Goal: Transaction & Acquisition: Subscribe to service/newsletter

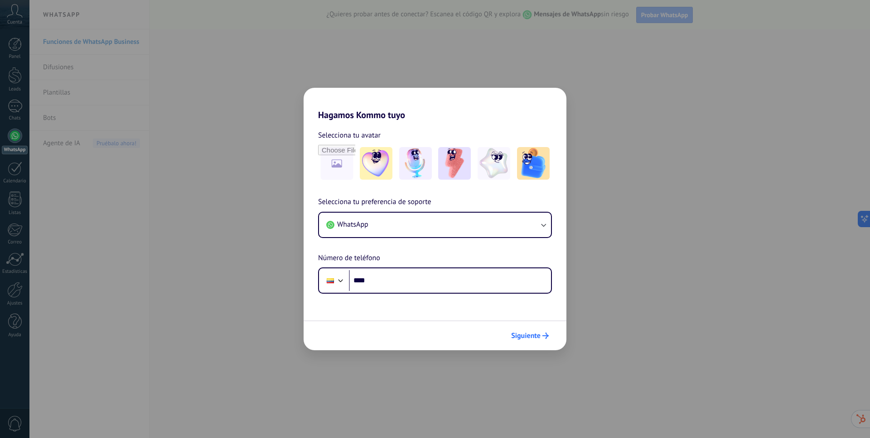
click at [537, 337] on span "Siguiente" at bounding box center [525, 336] width 29 height 6
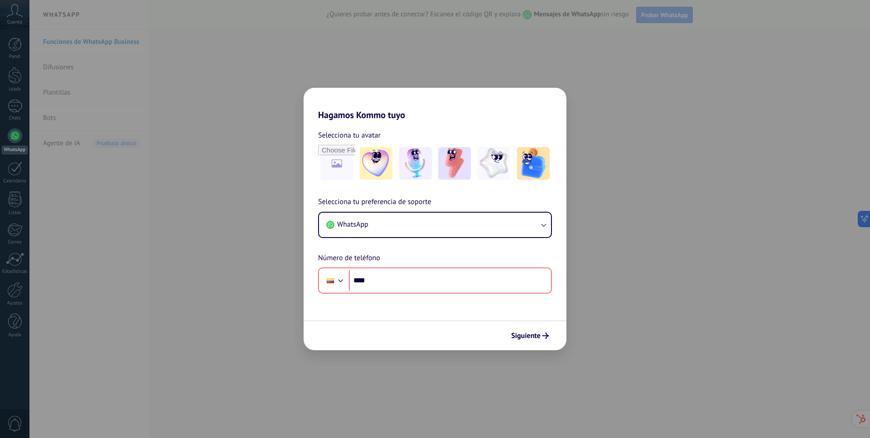
click at [534, 337] on span "Siguiente" at bounding box center [525, 336] width 29 height 6
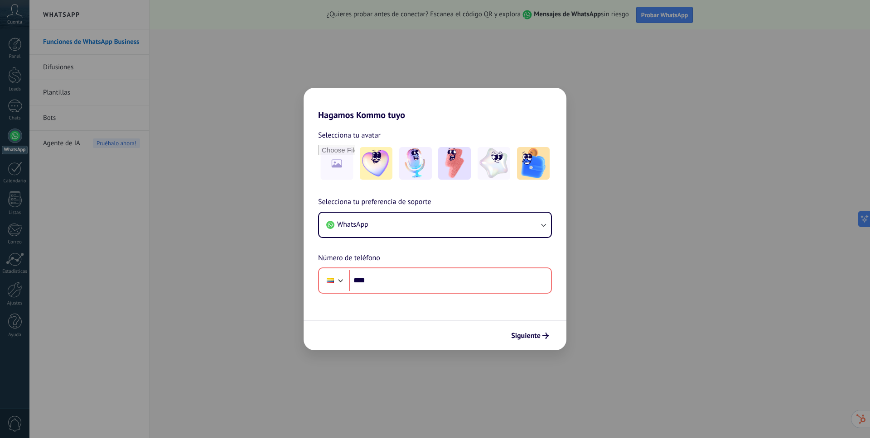
click at [432, 48] on div "Hagamos Kommo tuyo Selecciona tu avatar Selecciona tu preferencia de soporte Wh…" at bounding box center [435, 219] width 870 height 438
click at [430, 223] on button "WhatsApp" at bounding box center [435, 225] width 232 height 24
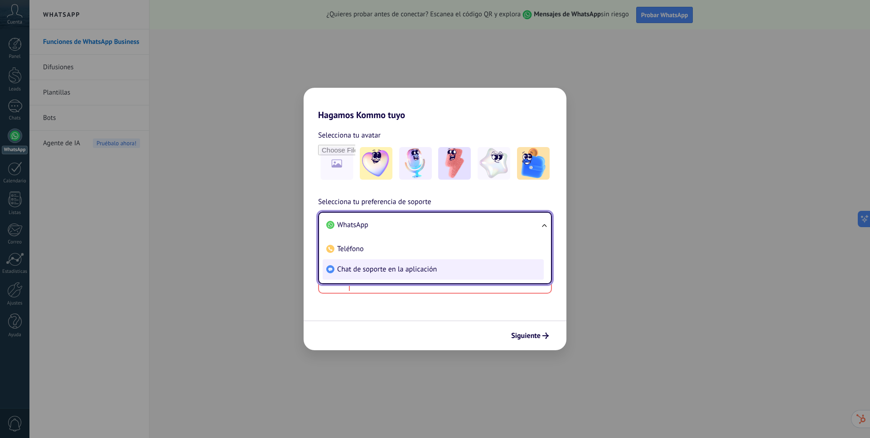
click at [351, 270] on span "Chat de soporte en la aplicación" at bounding box center [387, 269] width 100 height 9
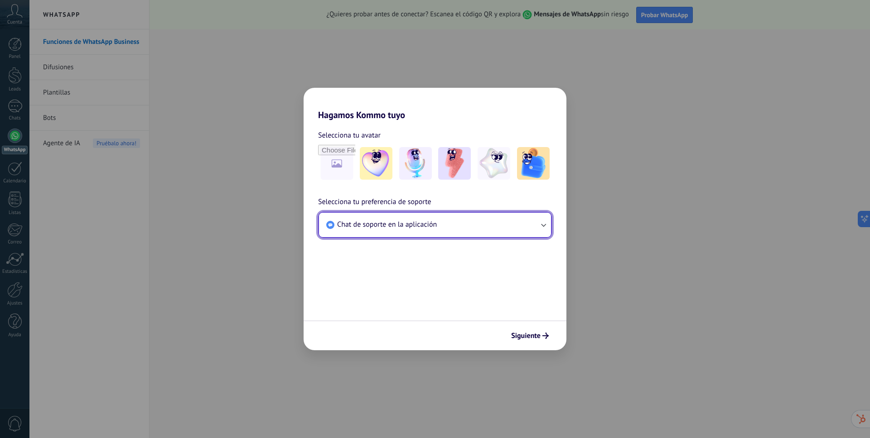
click at [412, 226] on span "Chat de soporte en la aplicación" at bounding box center [387, 224] width 100 height 9
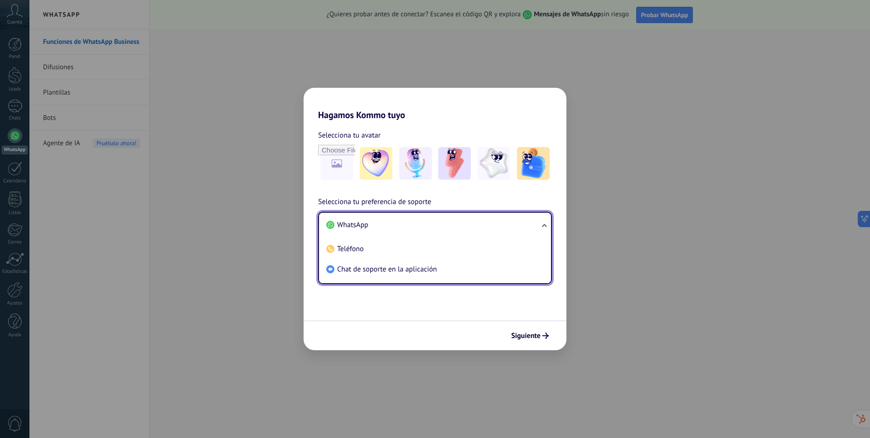
click at [385, 300] on form "Selecciona tu avatar Selecciona tu preferencia de soporte Chat de soporte en la…" at bounding box center [434, 235] width 263 height 230
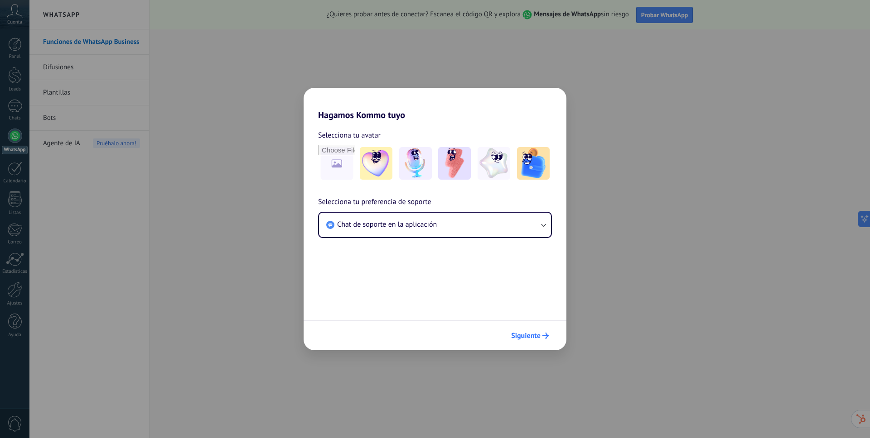
click at [536, 338] on span "Siguiente" at bounding box center [525, 336] width 29 height 6
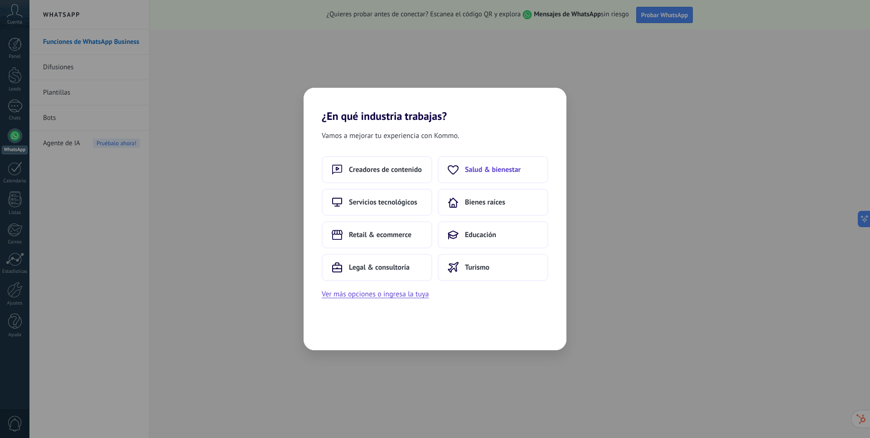
click at [480, 161] on button "Salud & bienestar" at bounding box center [493, 169] width 111 height 27
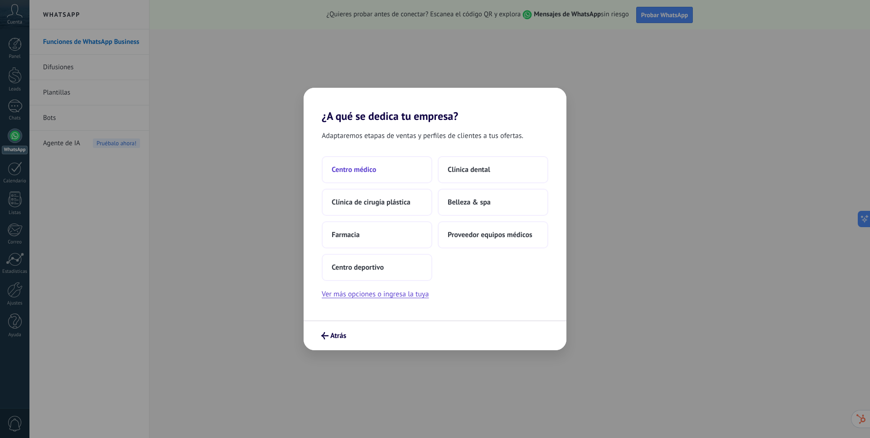
click at [349, 177] on button "Centro médico" at bounding box center [377, 169] width 111 height 27
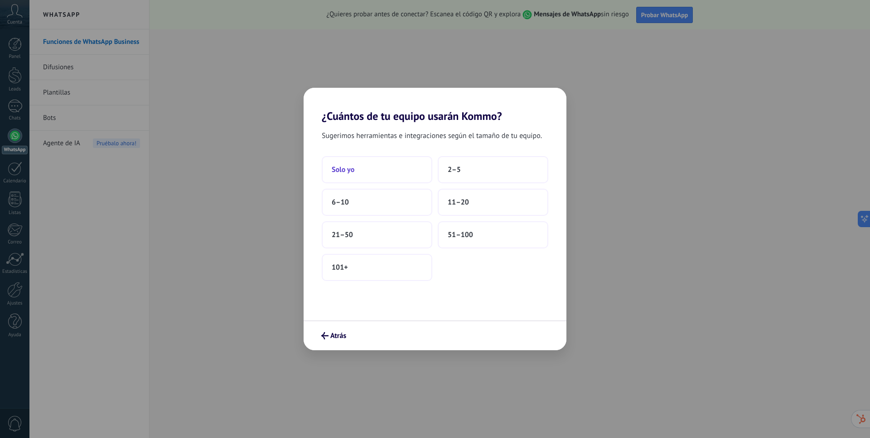
click at [367, 170] on button "Solo yo" at bounding box center [377, 169] width 111 height 27
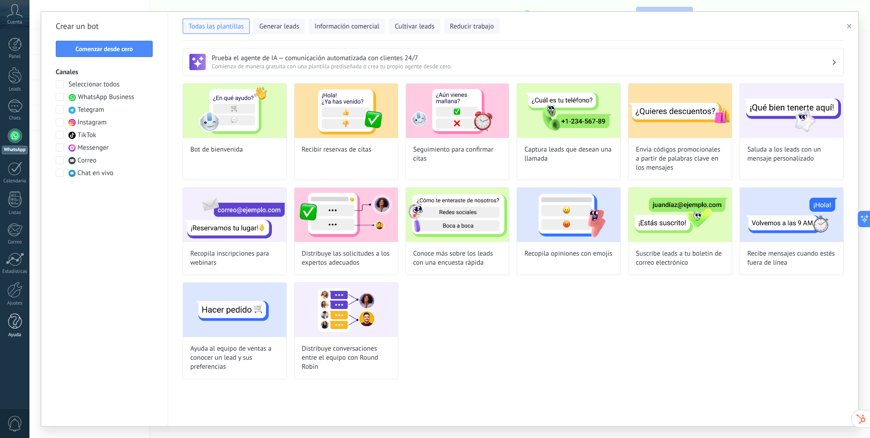
click at [17, 322] on div at bounding box center [15, 322] width 14 height 16
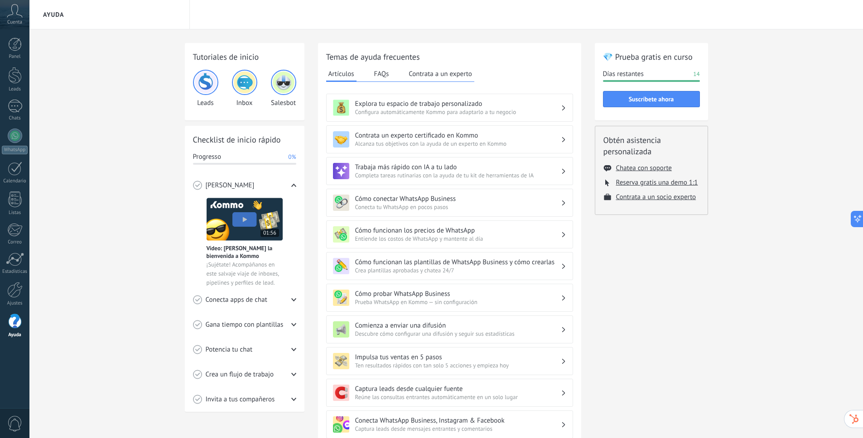
click at [14, 15] on icon at bounding box center [15, 11] width 16 height 14
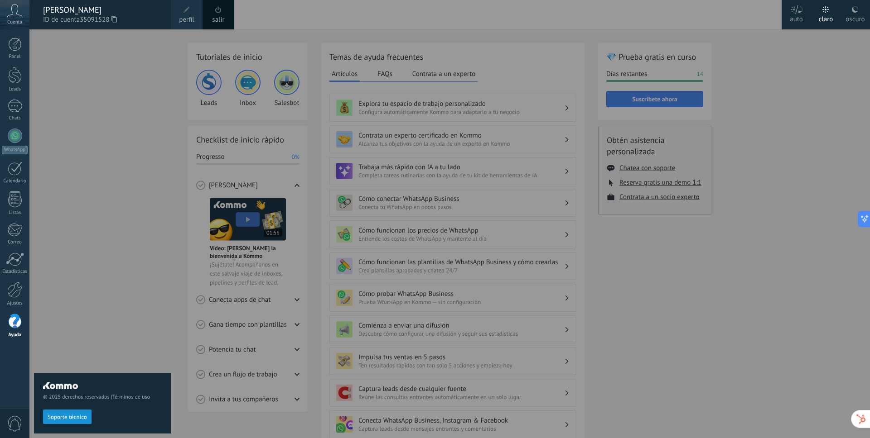
click at [89, 34] on div "© 2025 derechos reservados | Términos de uso Soporte técnico" at bounding box center [102, 233] width 137 height 409
click at [19, 41] on div at bounding box center [15, 45] width 14 height 14
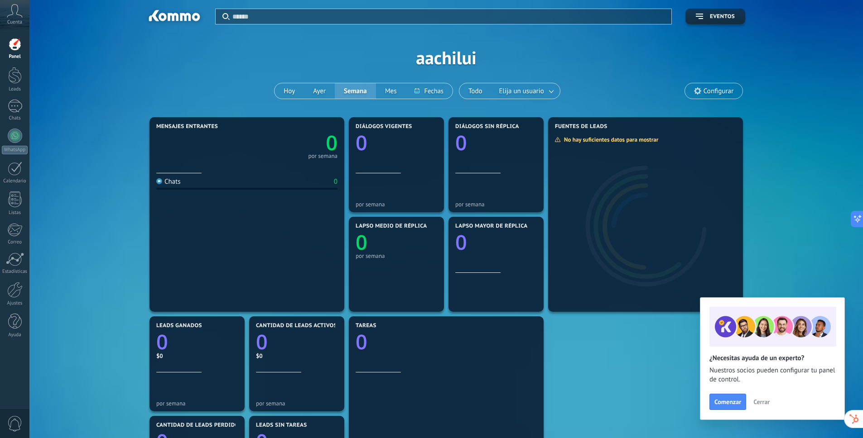
click at [690, 94] on span "Configurar" at bounding box center [714, 90] width 58 height 15
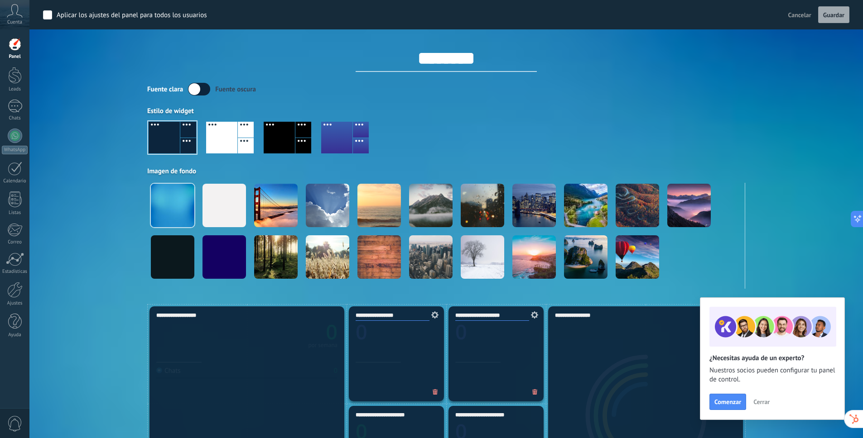
click at [84, 109] on div "Aplicar Eventos aachilui [DATE] [DATE] Semana Mes Todo Elija un usuario Configu…" at bounding box center [446, 152] width 806 height 304
click at [798, 11] on span "Cancelar" at bounding box center [799, 15] width 23 height 8
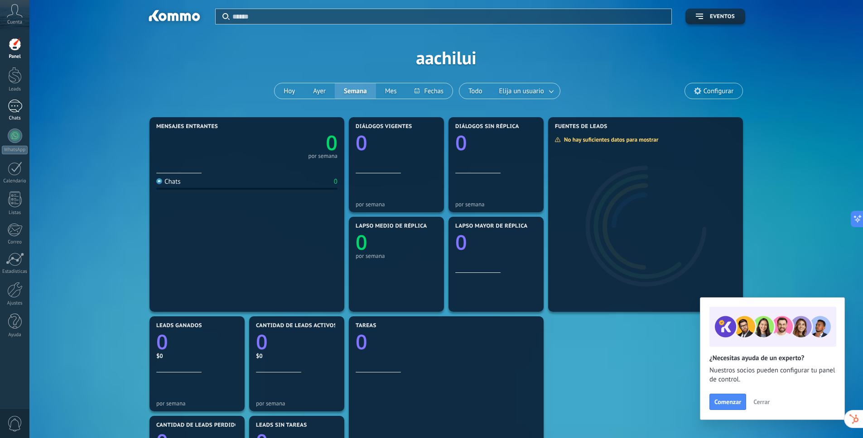
click at [12, 113] on link "Chats" at bounding box center [14, 111] width 29 height 22
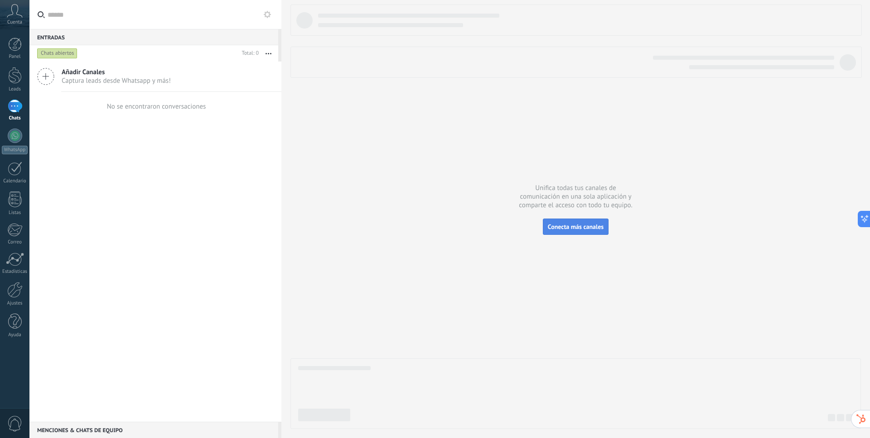
click at [565, 220] on button "Conecta más canales" at bounding box center [576, 227] width 66 height 16
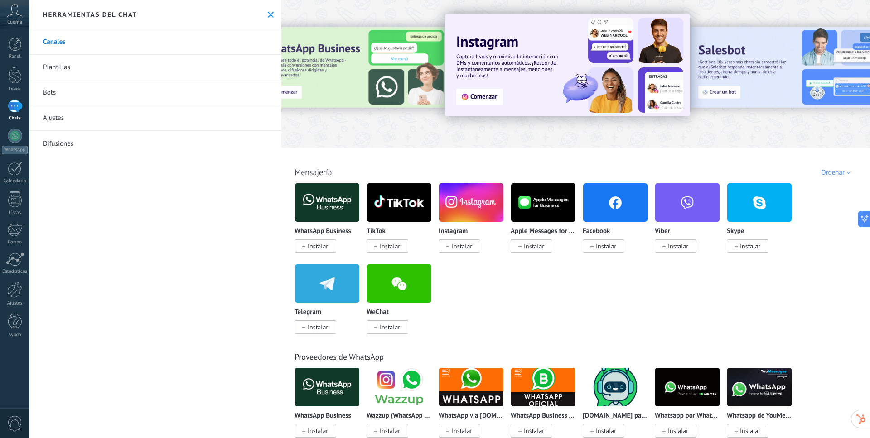
click at [311, 245] on span "Instalar" at bounding box center [318, 246] width 20 height 8
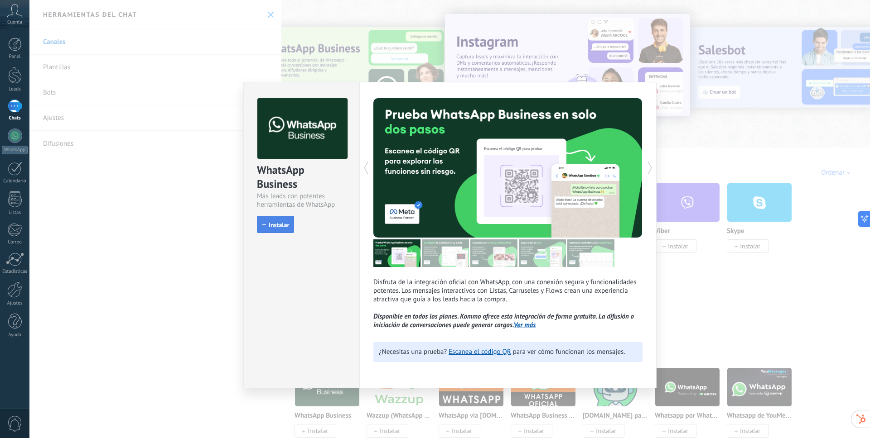
click at [275, 229] on button "Instalar" at bounding box center [275, 224] width 37 height 17
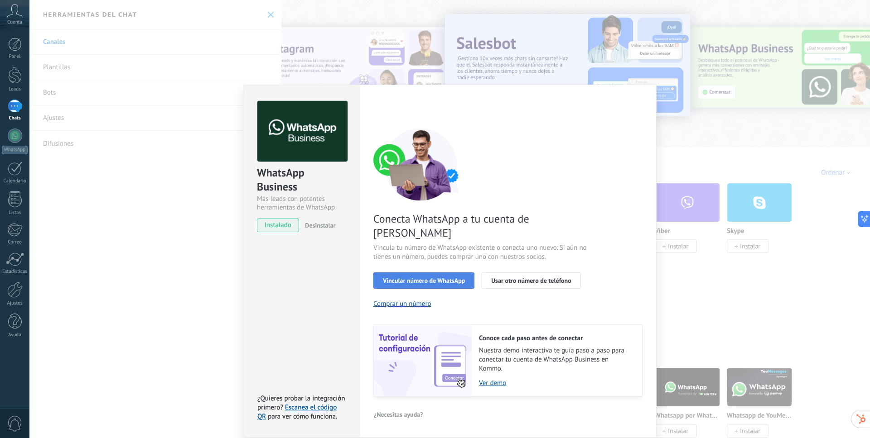
click at [438, 278] on span "Vincular número de WhatsApp" at bounding box center [424, 281] width 82 height 6
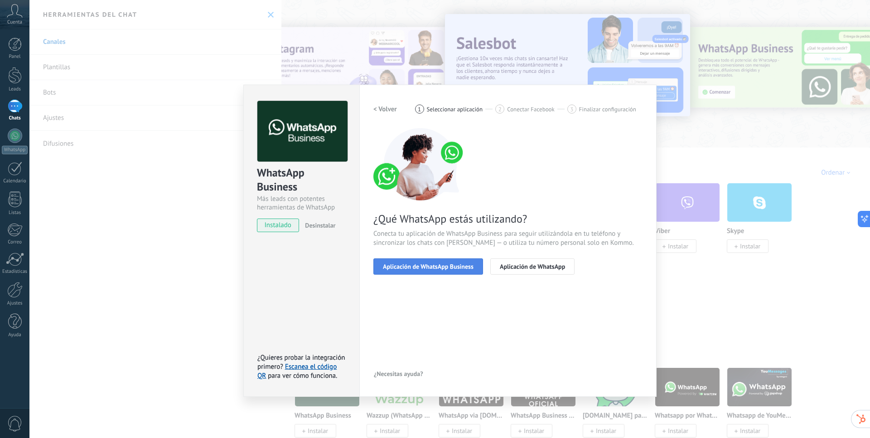
click at [461, 267] on span "Aplicación de WhatsApp Business" at bounding box center [428, 267] width 91 height 6
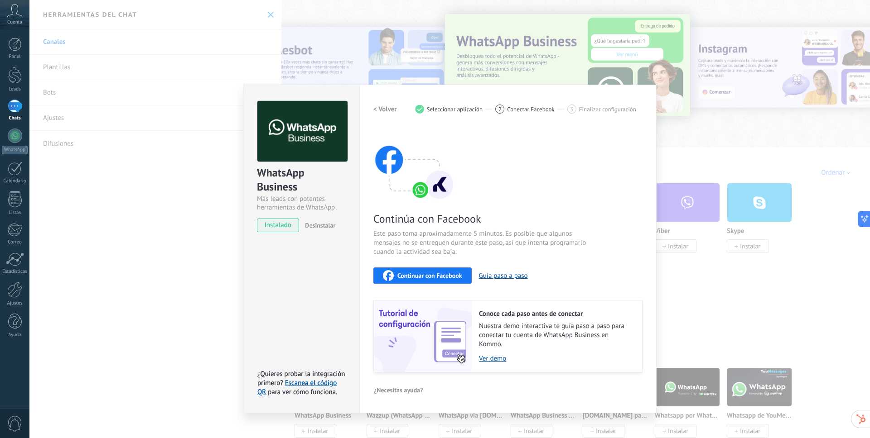
click at [449, 273] on span "Continuar con Facebook" at bounding box center [429, 276] width 65 height 6
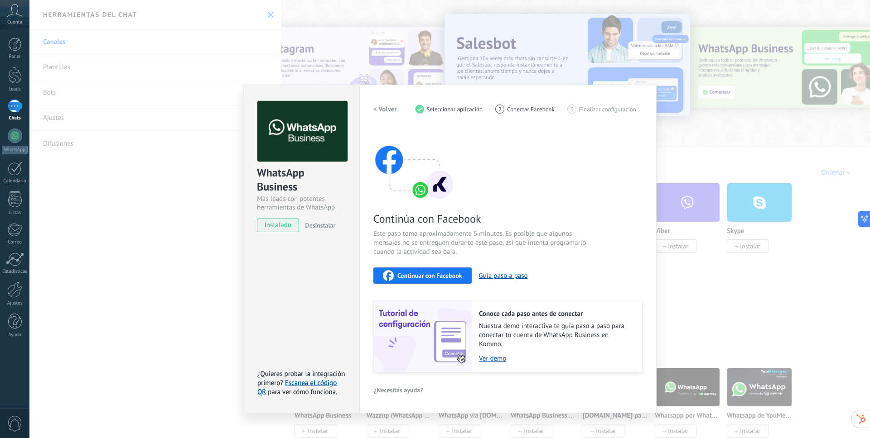
click at [423, 269] on button "Continuar con Facebook" at bounding box center [422, 276] width 98 height 16
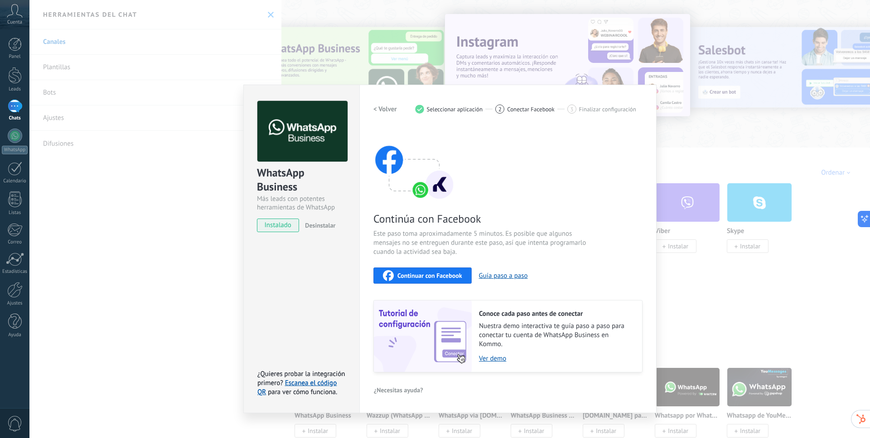
click at [698, 289] on div "WhatsApp Business Más leads con potentes herramientas de WhatsApp instalado Des…" at bounding box center [449, 219] width 840 height 438
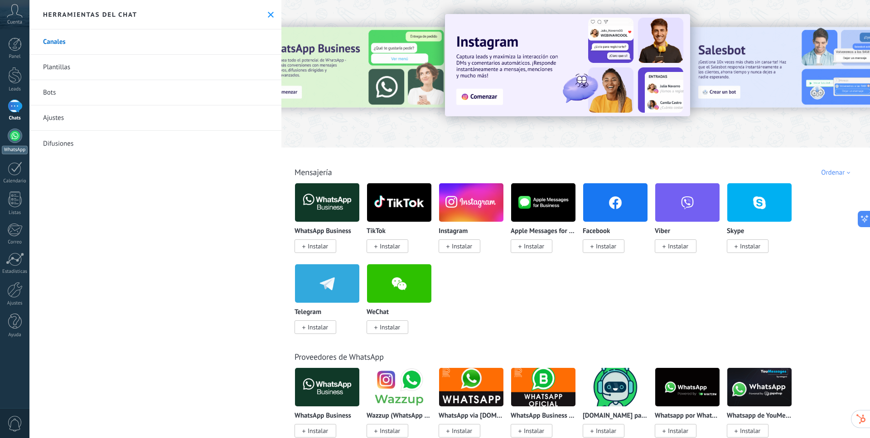
click at [13, 140] on div at bounding box center [15, 136] width 14 height 14
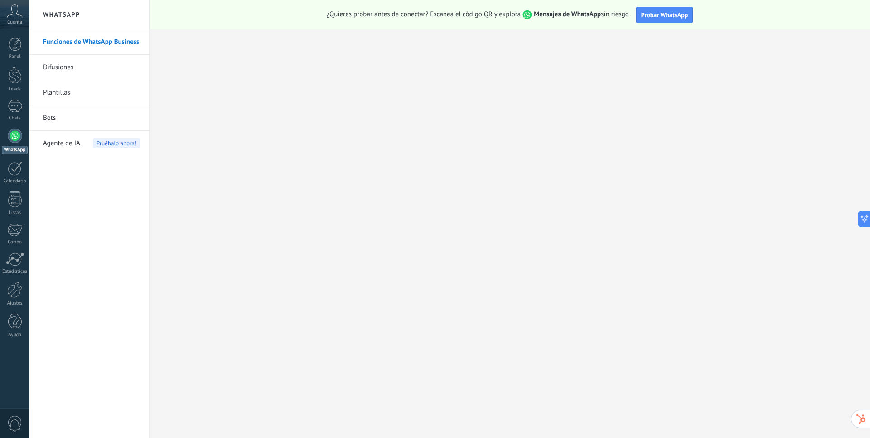
click at [63, 122] on link "Bots" at bounding box center [91, 118] width 97 height 25
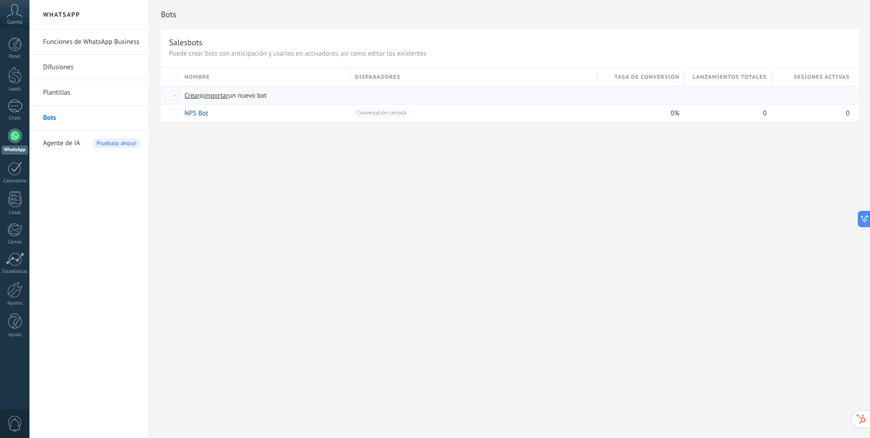
click at [191, 95] on span "Crear" at bounding box center [191, 95] width 15 height 9
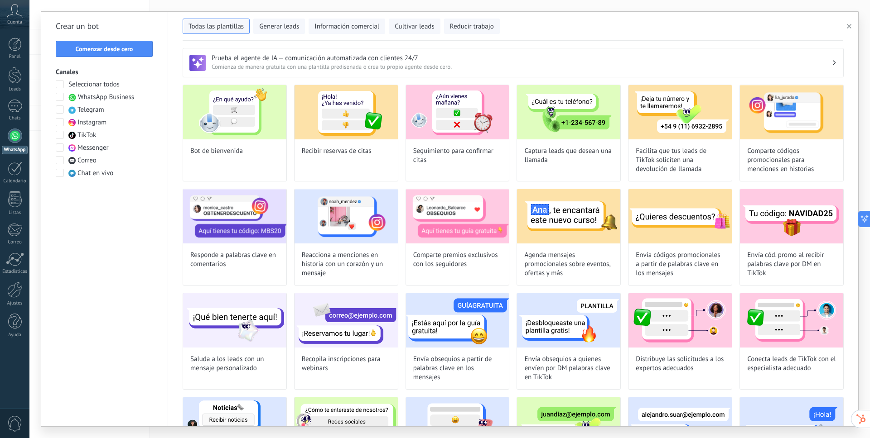
click at [63, 96] on span at bounding box center [60, 97] width 8 height 8
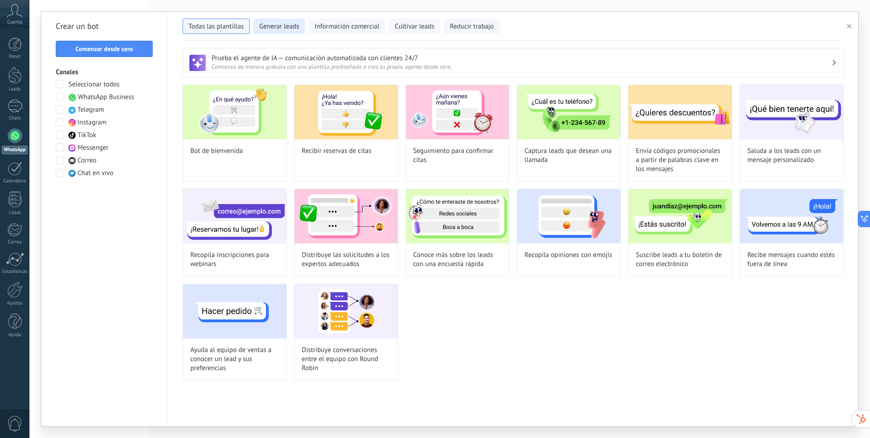
click at [270, 29] on span "Generar leads" at bounding box center [279, 26] width 40 height 9
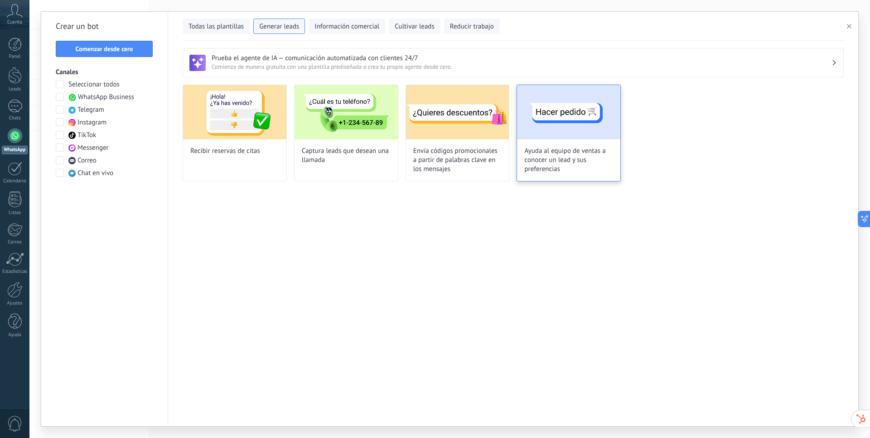
click at [551, 111] on img at bounding box center [568, 112] width 103 height 54
type input "**********"
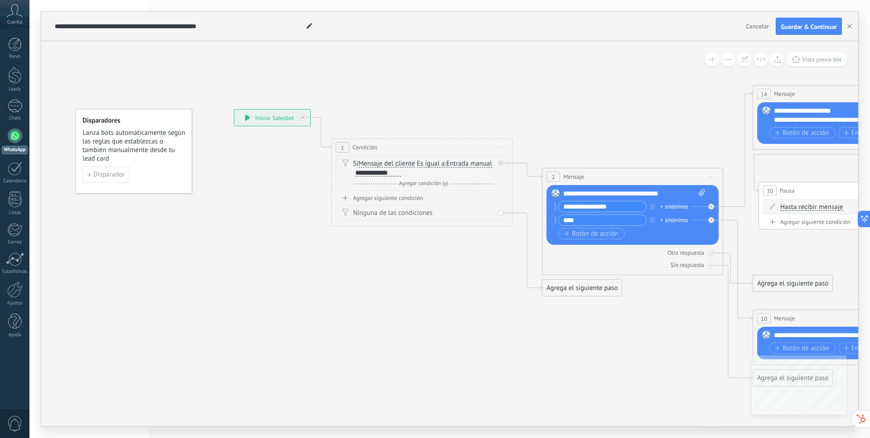
click at [756, 22] on span "Cancelar" at bounding box center [757, 26] width 23 height 8
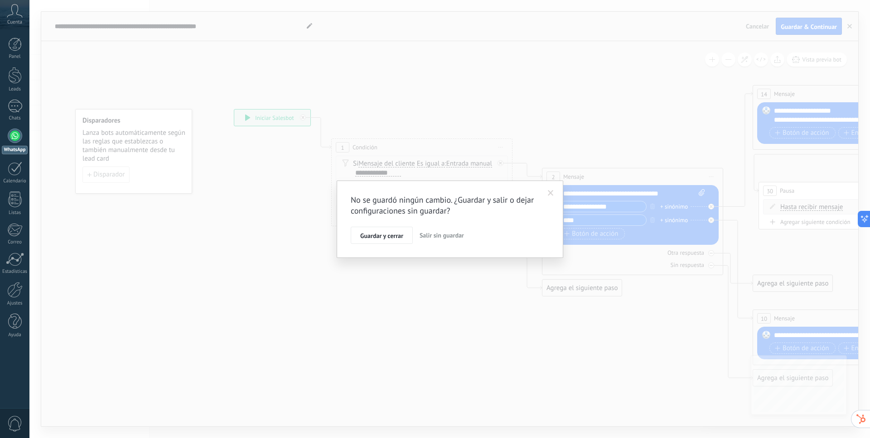
click at [441, 236] on span "Salir sin guardar" at bounding box center [441, 235] width 44 height 8
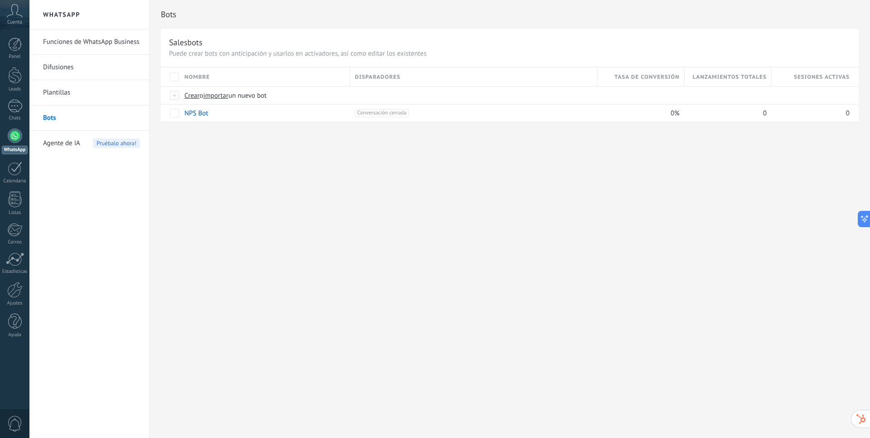
click at [53, 97] on link "Plantillas" at bounding box center [91, 92] width 97 height 25
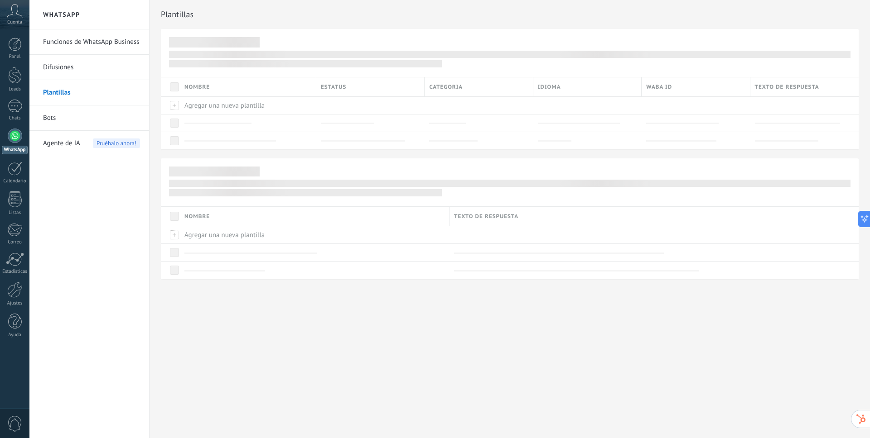
click at [78, 39] on link "Funciones de WhatsApp Business" at bounding box center [91, 41] width 97 height 25
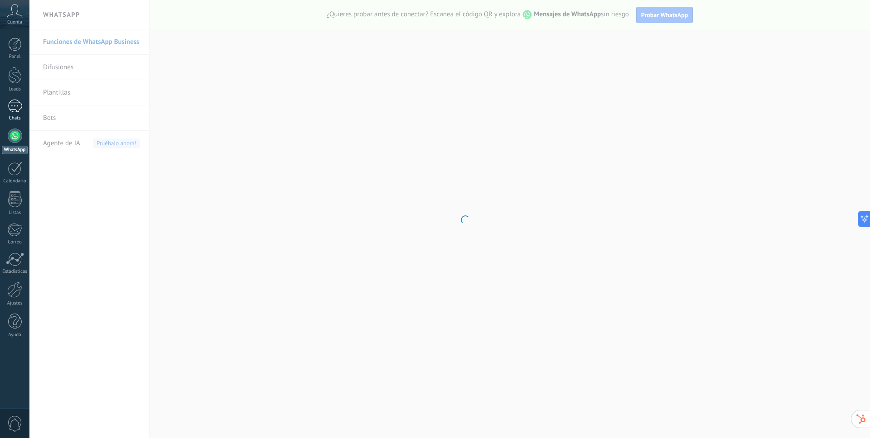
click at [15, 112] on div at bounding box center [15, 106] width 14 height 13
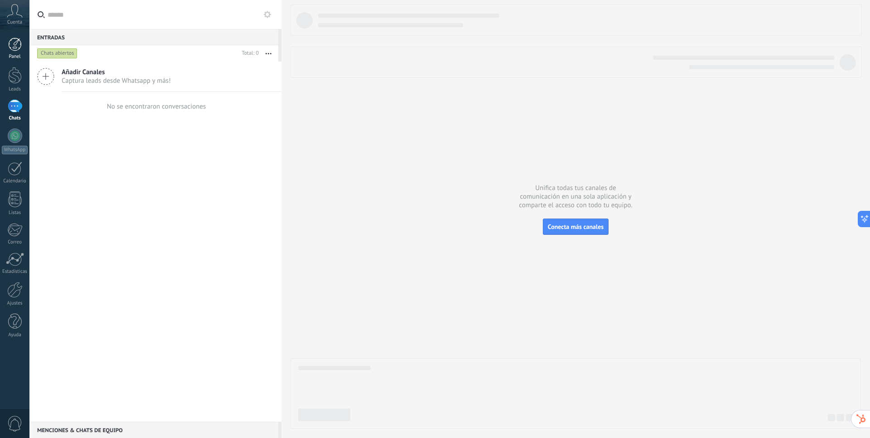
click at [17, 39] on div at bounding box center [15, 45] width 14 height 14
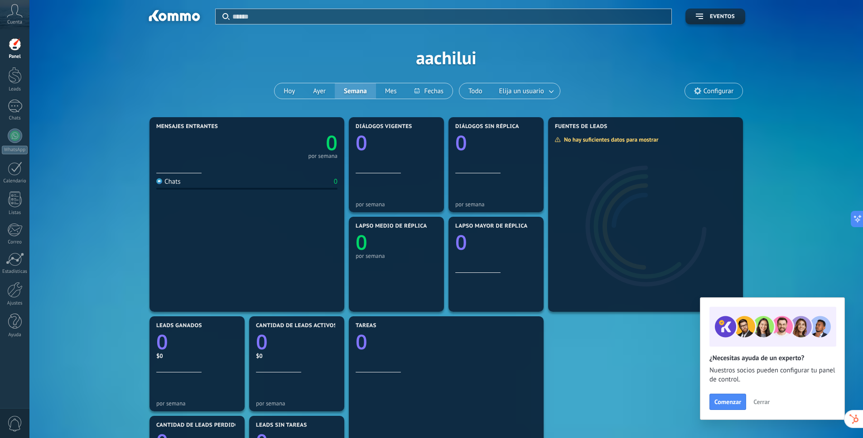
click at [21, 21] on span "Cuenta" at bounding box center [14, 22] width 15 height 6
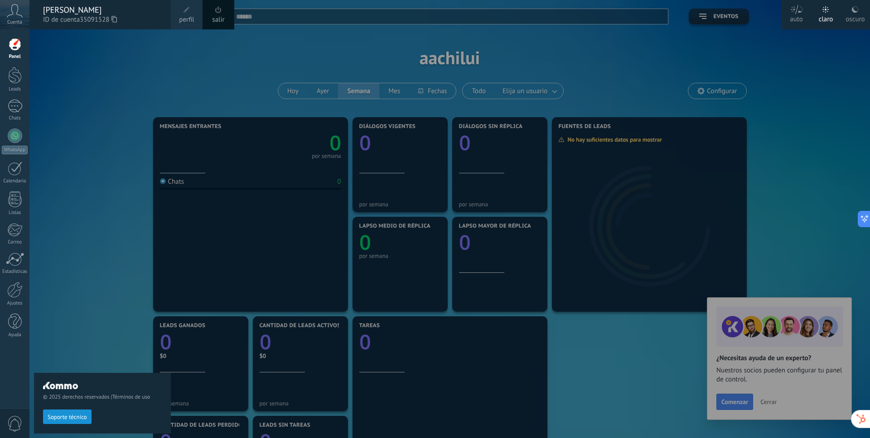
click at [71, 14] on div "[PERSON_NAME]" at bounding box center [102, 10] width 119 height 10
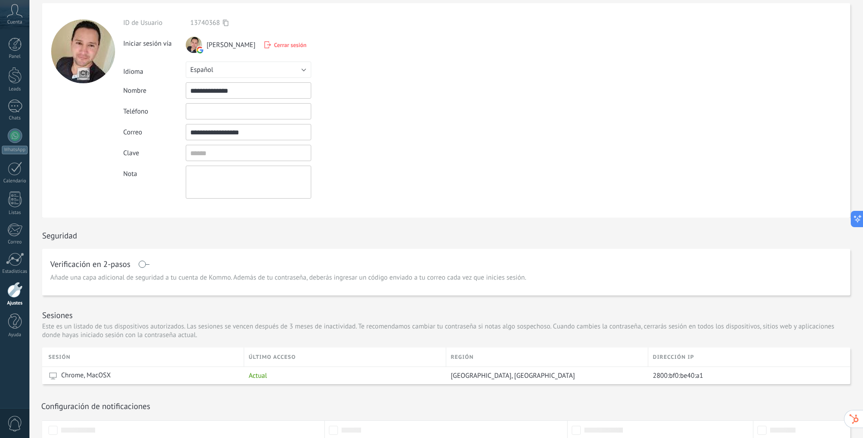
scroll to position [25, 0]
click at [14, 104] on div at bounding box center [15, 106] width 14 height 13
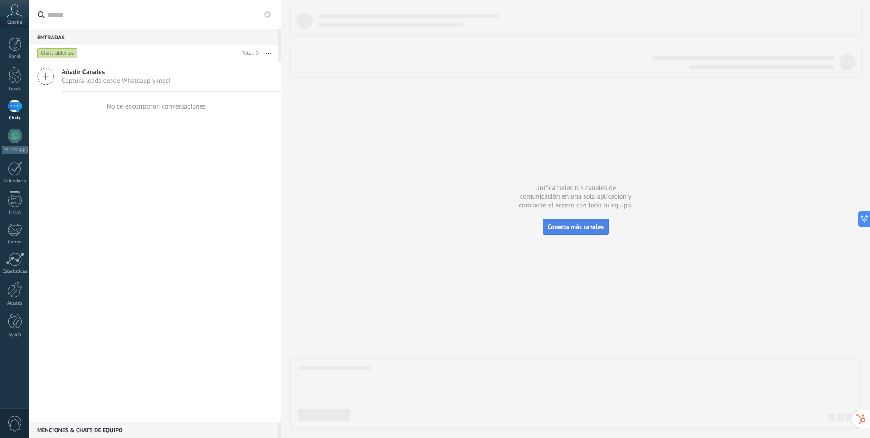
click at [590, 231] on button "Conecta más canales" at bounding box center [576, 227] width 66 height 16
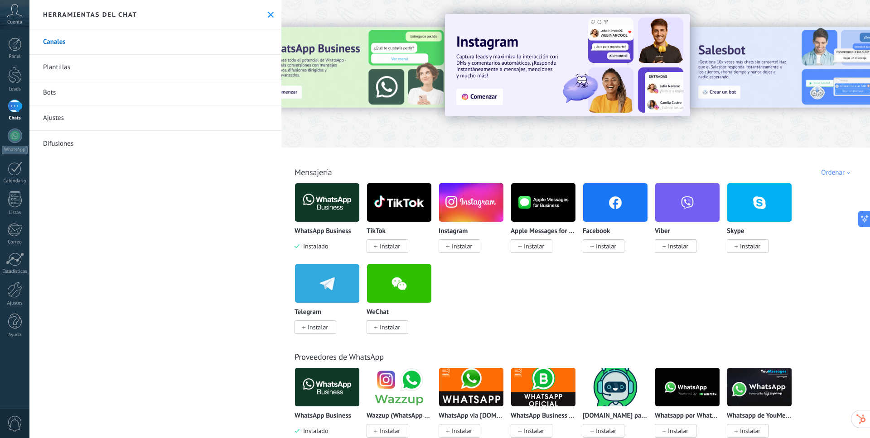
click at [341, 203] on img at bounding box center [327, 203] width 64 height 44
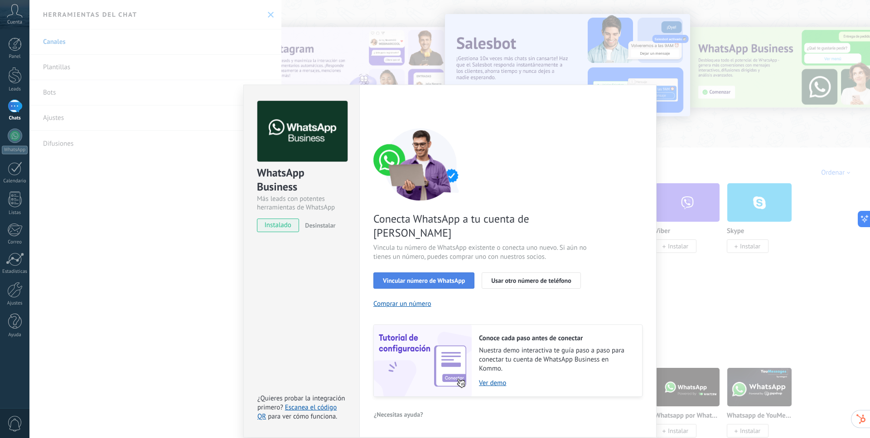
click at [452, 278] on span "Vincular número de WhatsApp" at bounding box center [424, 281] width 82 height 6
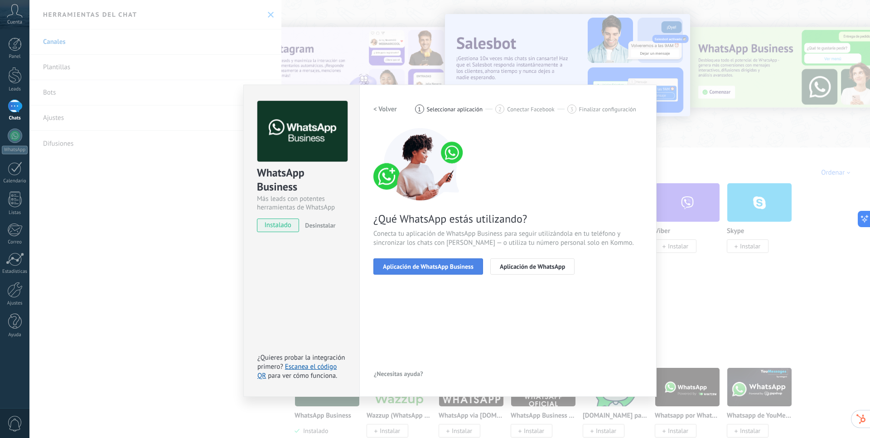
click at [449, 270] on span "Aplicación de WhatsApp Business" at bounding box center [428, 267] width 91 height 6
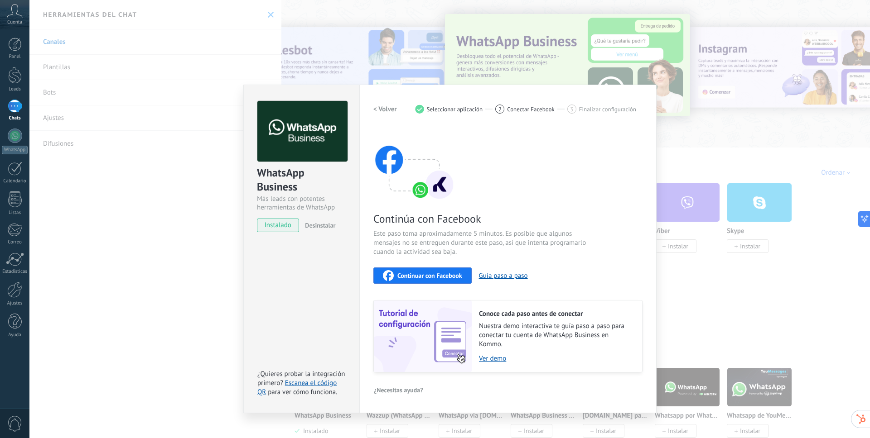
click at [417, 274] on span "Continuar con Facebook" at bounding box center [429, 276] width 65 height 6
